Goal: Task Accomplishment & Management: Complete application form

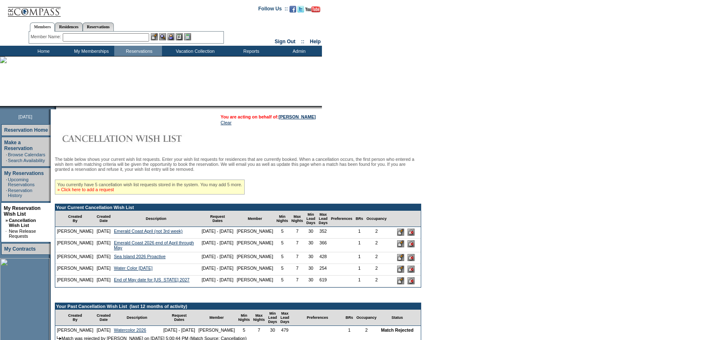
click at [110, 191] on link "» Click here to add a request" at bounding box center [85, 189] width 56 height 5
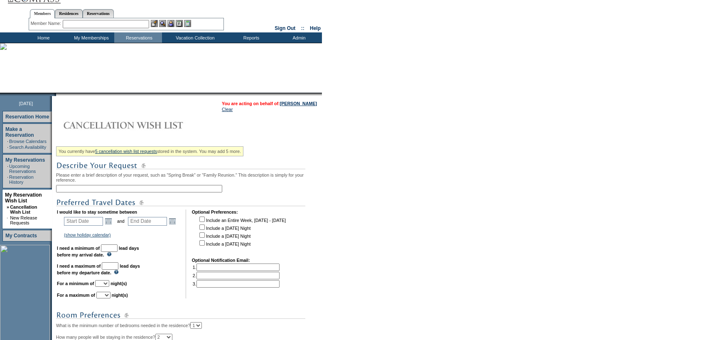
scroll to position [166, 0]
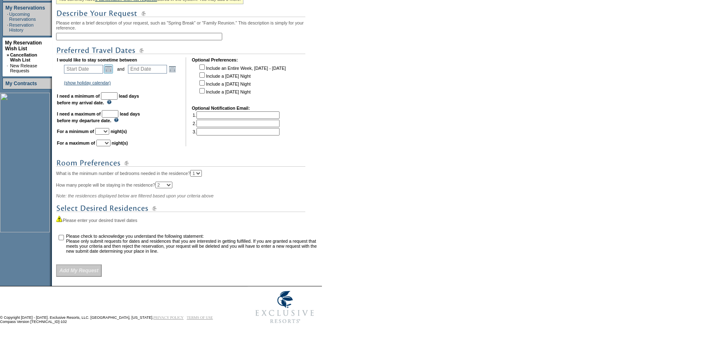
click at [112, 71] on link "Open the calendar popup." at bounding box center [108, 68] width 9 height 9
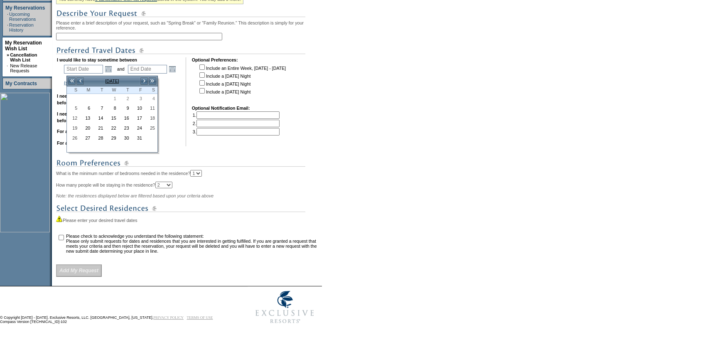
click at [365, 63] on form "Follow Us ::" at bounding box center [359, 81] width 719 height 493
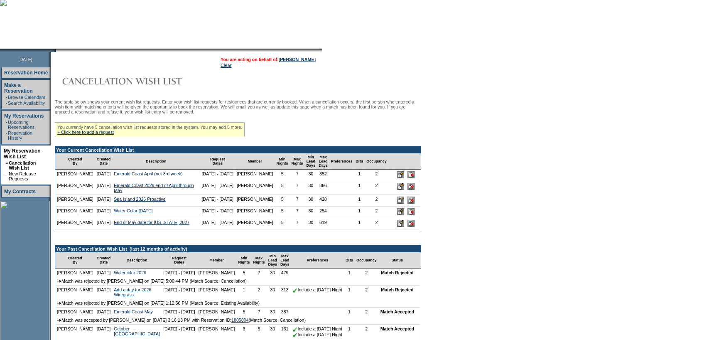
scroll to position [166, 0]
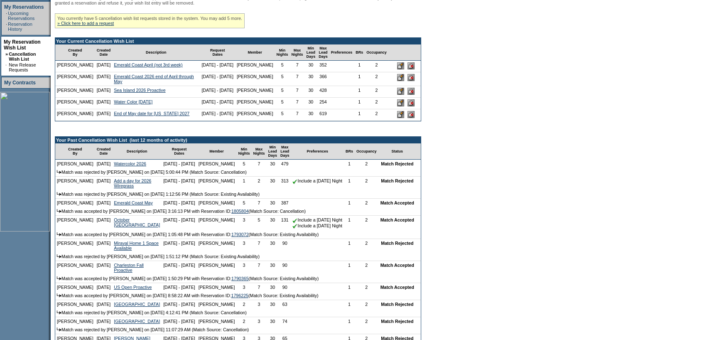
click at [401, 118] on input "image" at bounding box center [400, 114] width 7 height 7
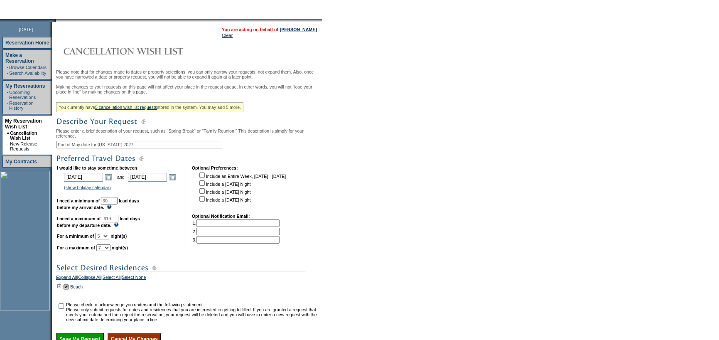
scroll to position [166, 0]
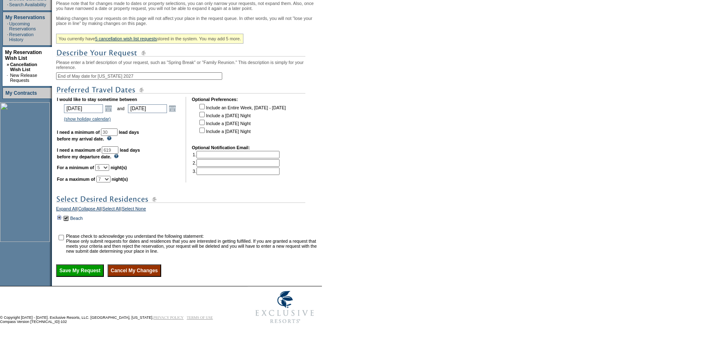
click at [63, 221] on td at bounding box center [59, 217] width 7 height 9
